Goal: Find specific page/section: Find specific page/section

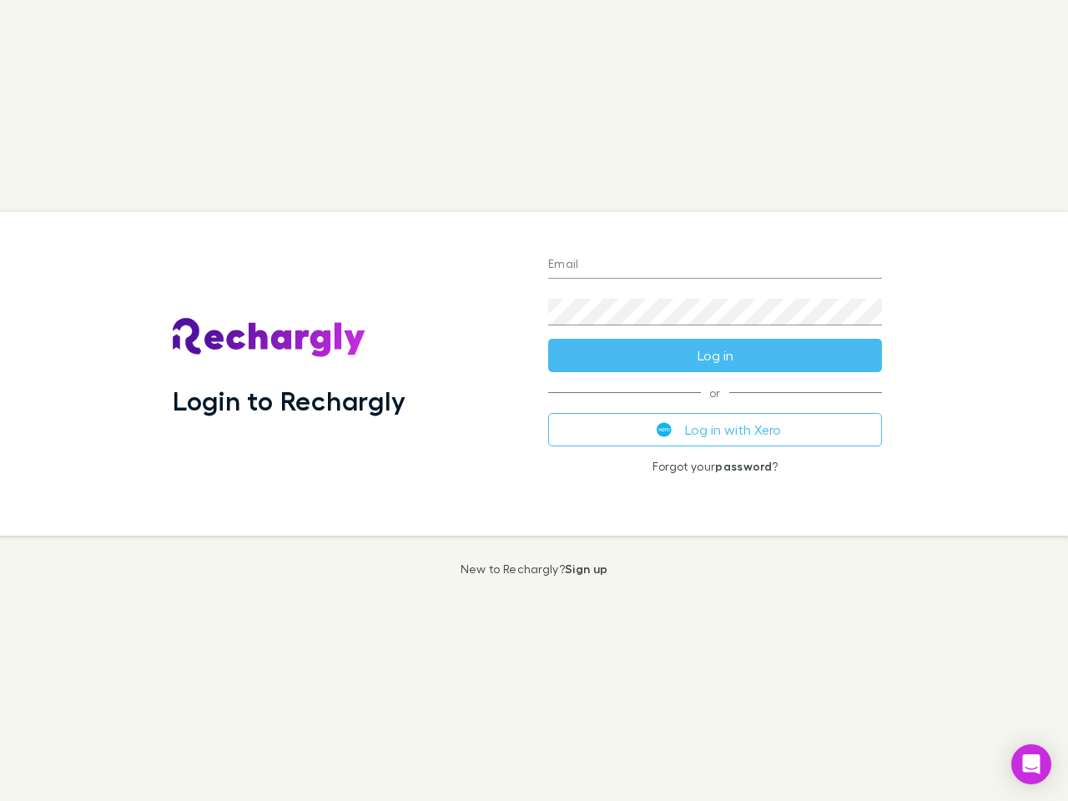
click at [534, 400] on div "Login to Rechargly" at bounding box center [346, 374] width 375 height 324
click at [715, 265] on input "Email" at bounding box center [715, 265] width 334 height 27
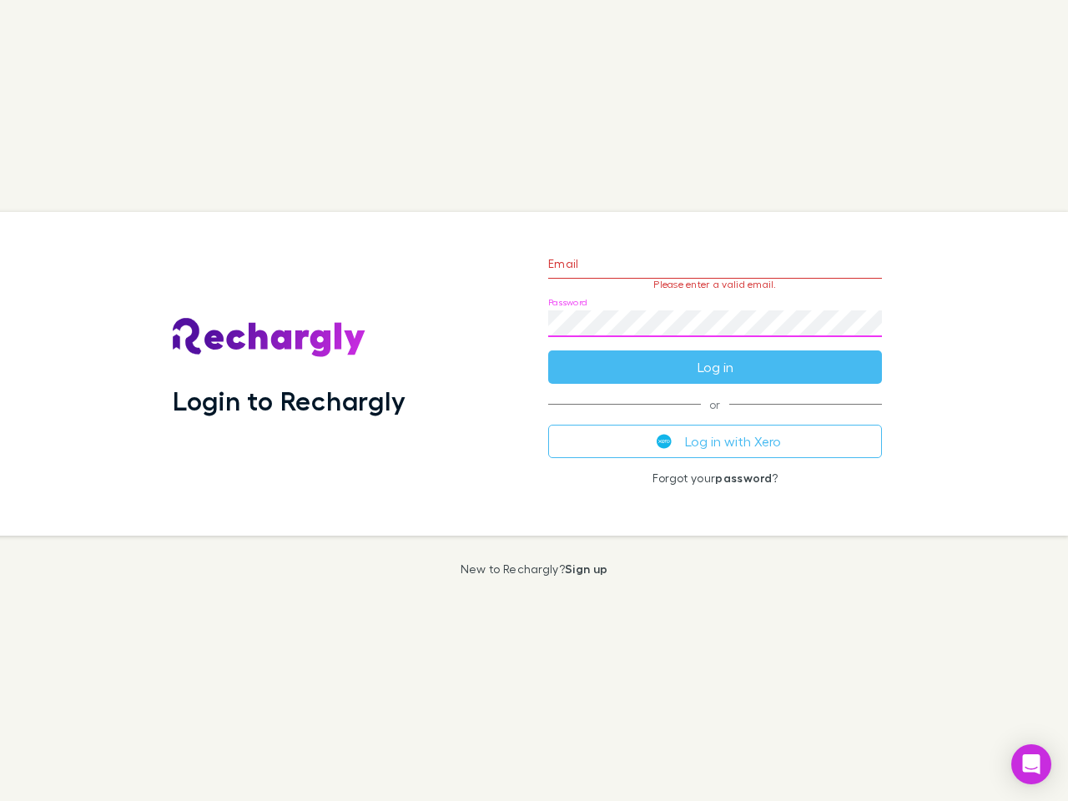
click at [715, 355] on form "Email Please enter a valid email. Password Log in" at bounding box center [715, 311] width 334 height 145
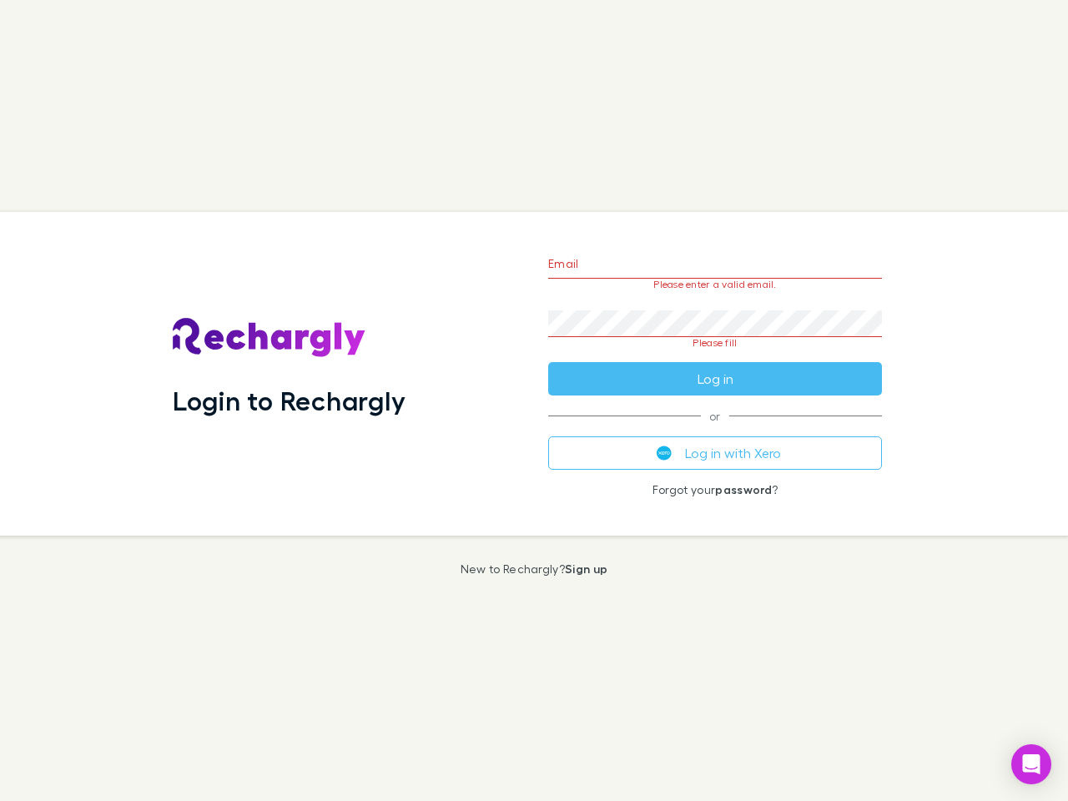
click at [715, 430] on div "Email Please enter a valid email. Password Please fill Log in or Log in with Xe…" at bounding box center [715, 374] width 360 height 324
click at [1031, 764] on icon "Open Intercom Messenger" at bounding box center [1032, 764] width 18 height 20
